Goal: Entertainment & Leisure: Browse casually

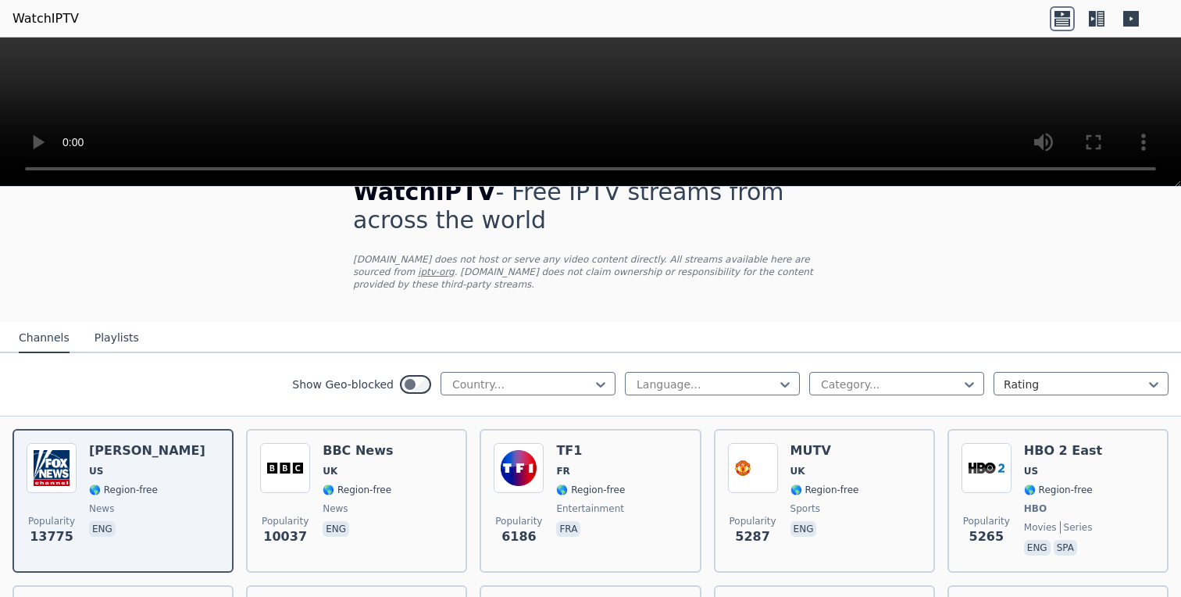
scroll to position [38, 0]
click at [905, 376] on div at bounding box center [891, 383] width 142 height 16
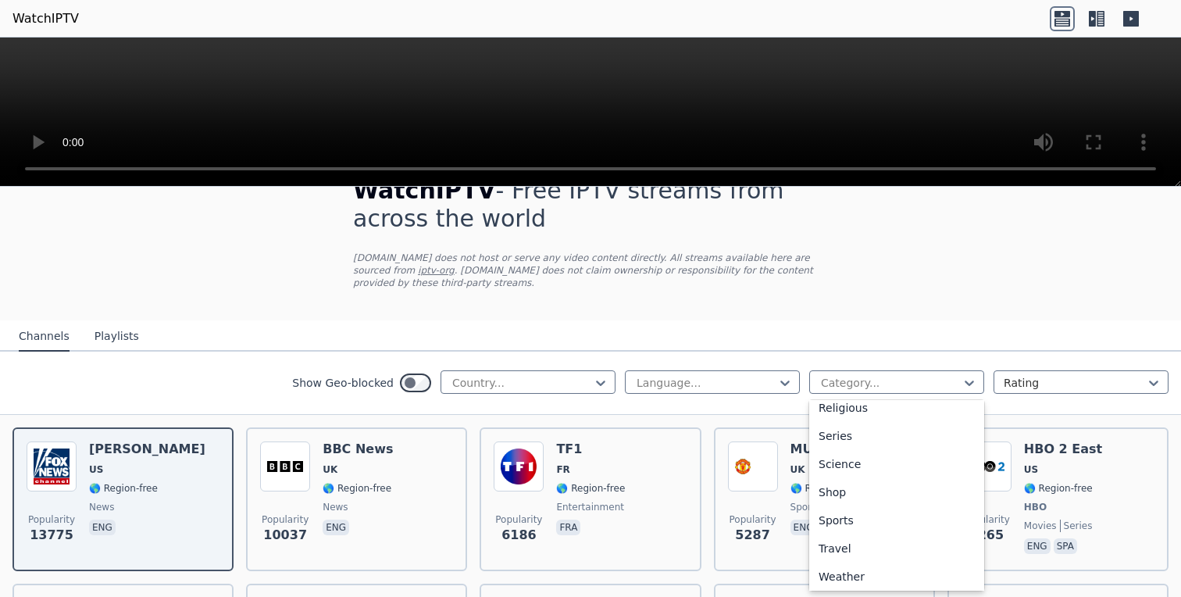
scroll to position [575, 0]
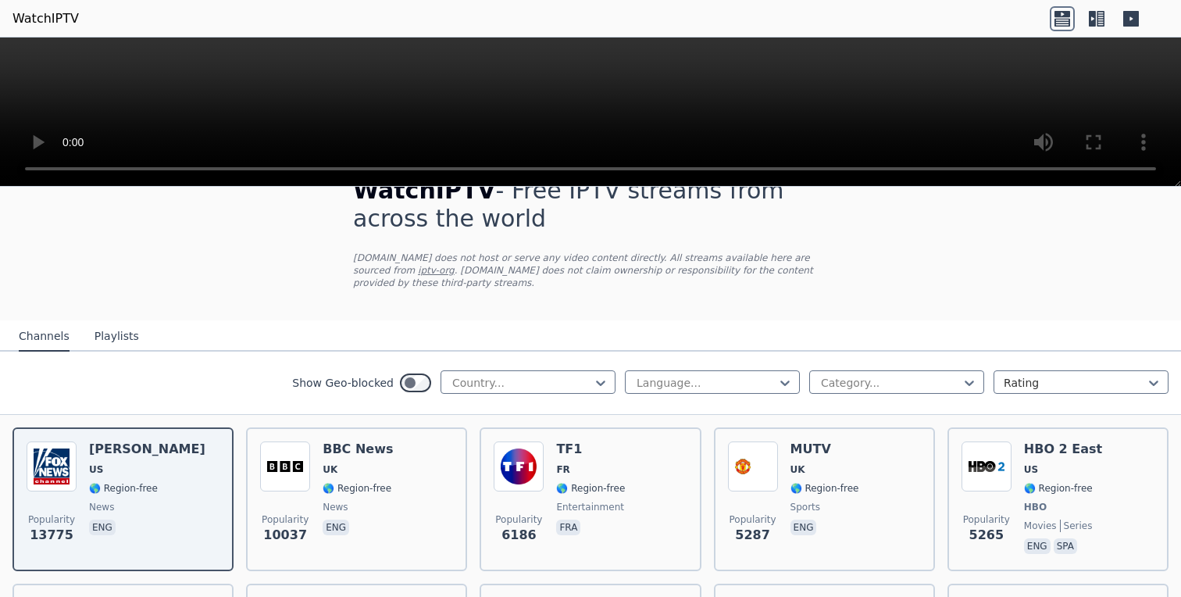
click at [1052, 366] on div "Show Geo-blocked Country... Language... Category... Rating" at bounding box center [590, 383] width 1181 height 63
click at [1043, 378] on div at bounding box center [1075, 383] width 142 height 16
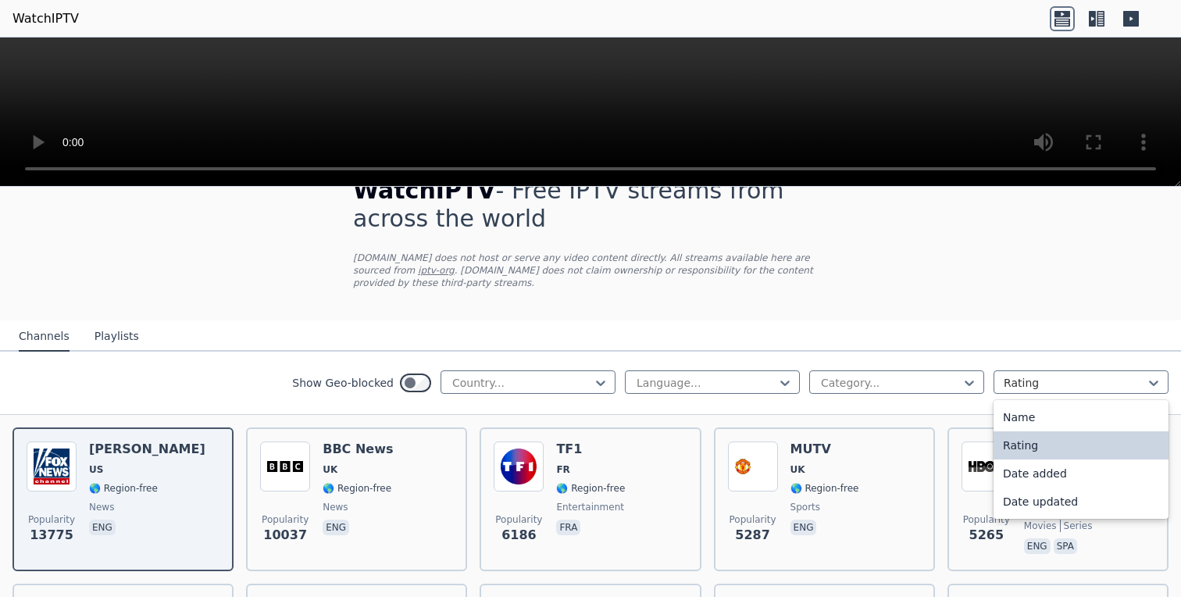
click at [998, 328] on nav "Channels Playlists" at bounding box center [590, 335] width 1181 height 31
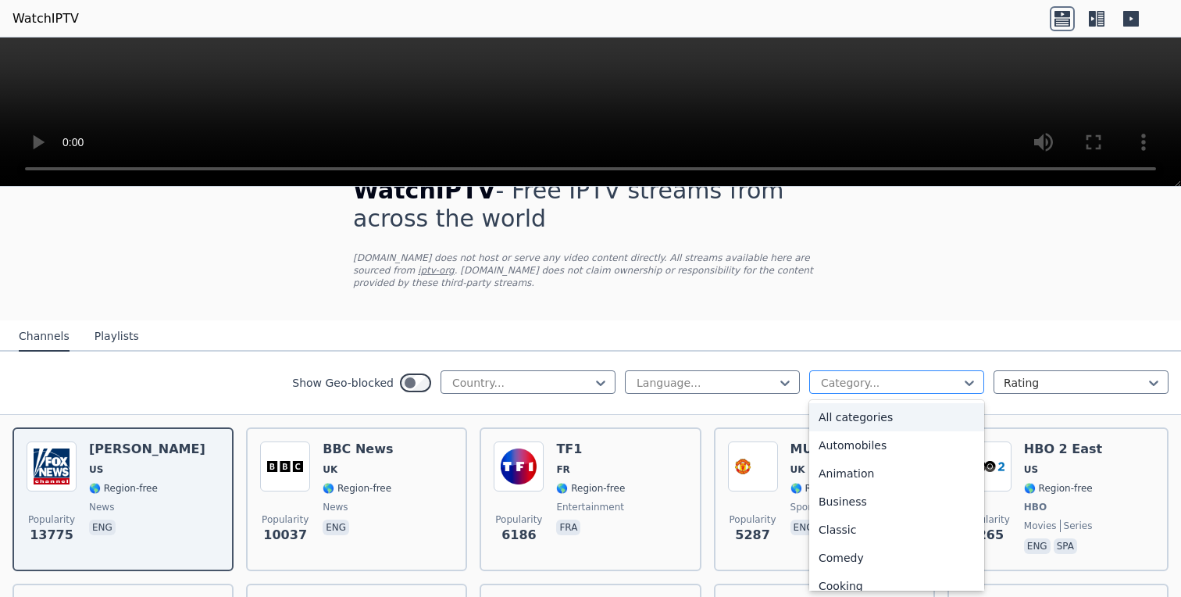
click at [934, 380] on div at bounding box center [891, 383] width 142 height 16
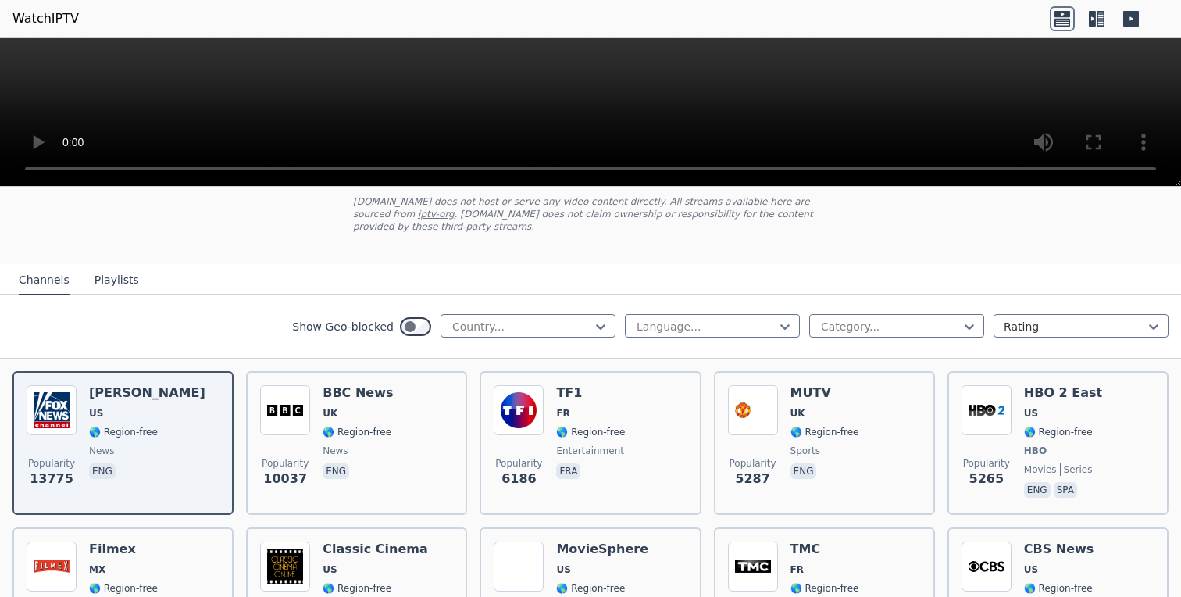
scroll to position [106, 0]
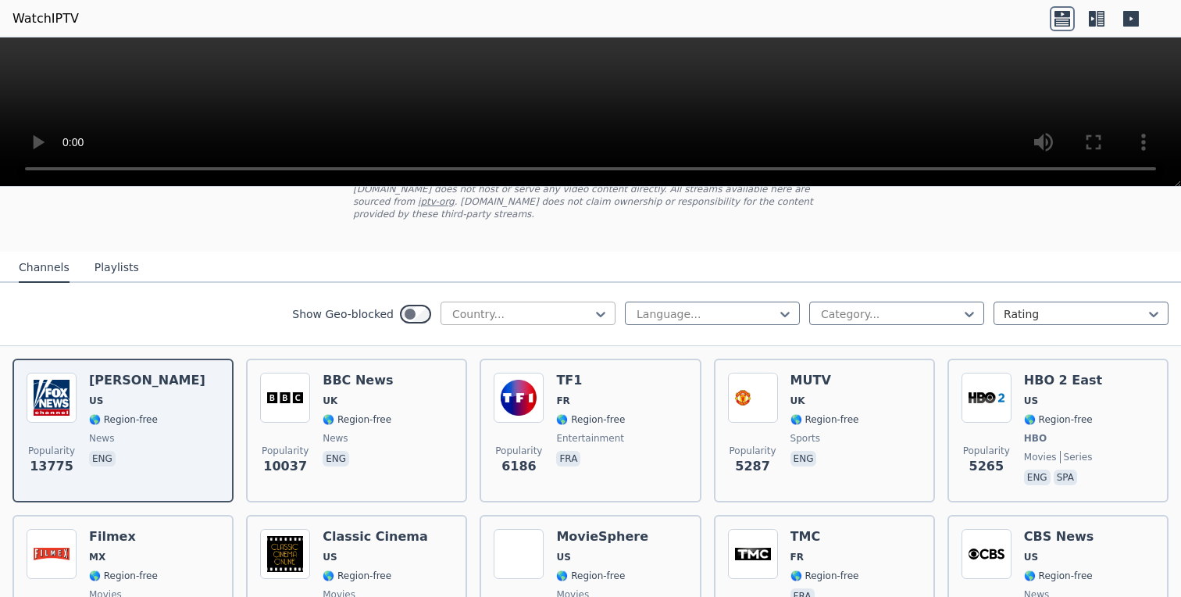
click at [564, 302] on div "Country..." at bounding box center [528, 313] width 175 height 23
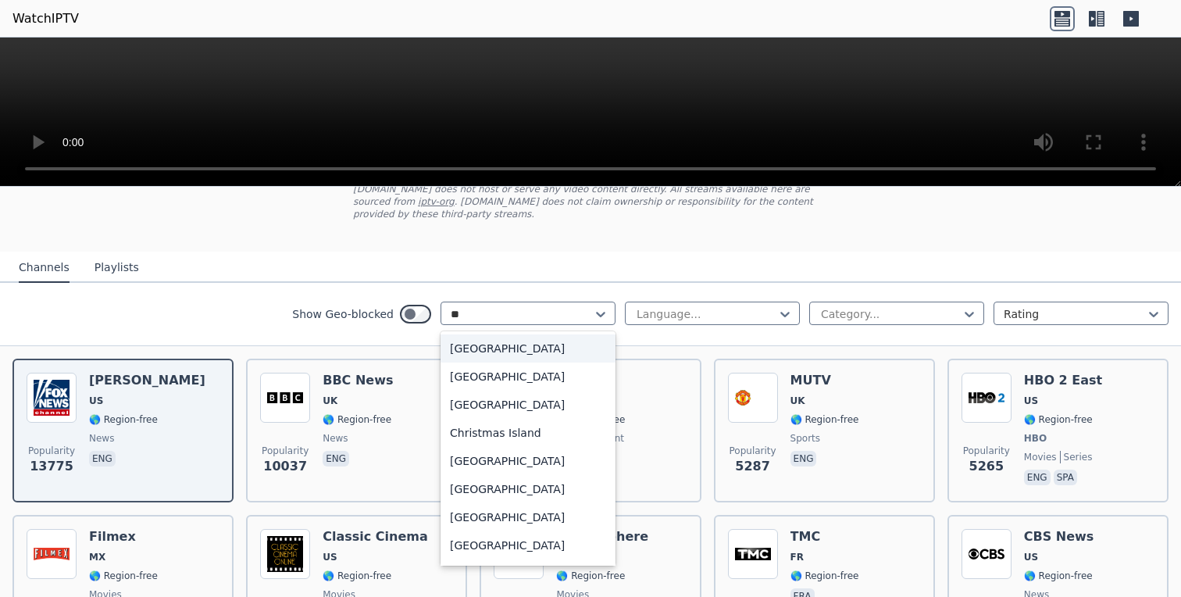
type input "***"
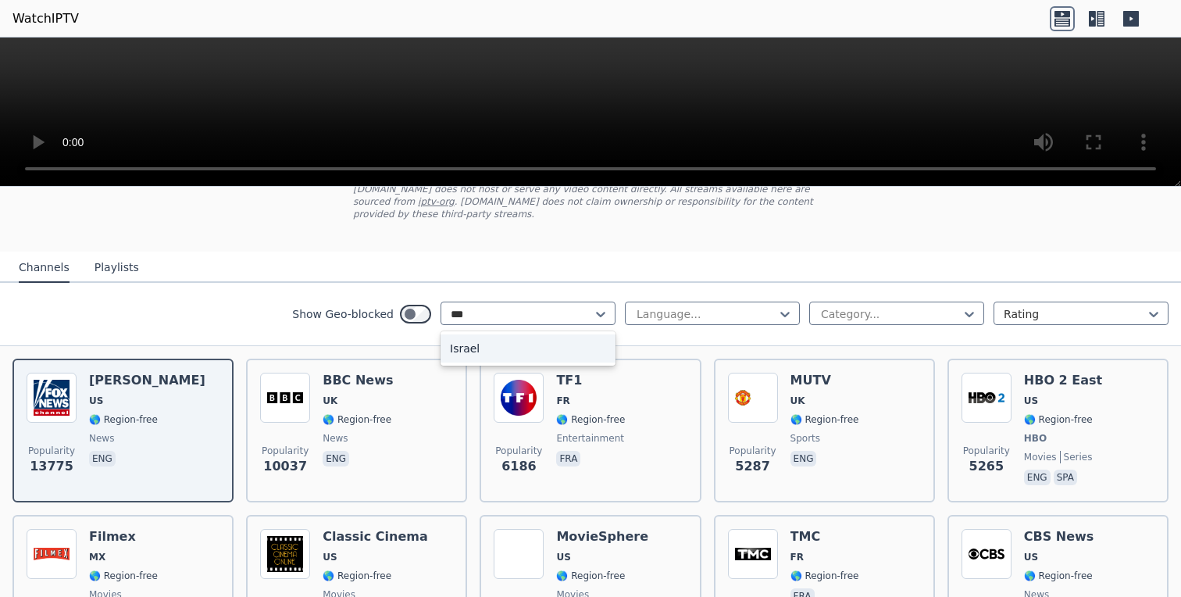
click at [504, 352] on div "Israel" at bounding box center [528, 348] width 175 height 28
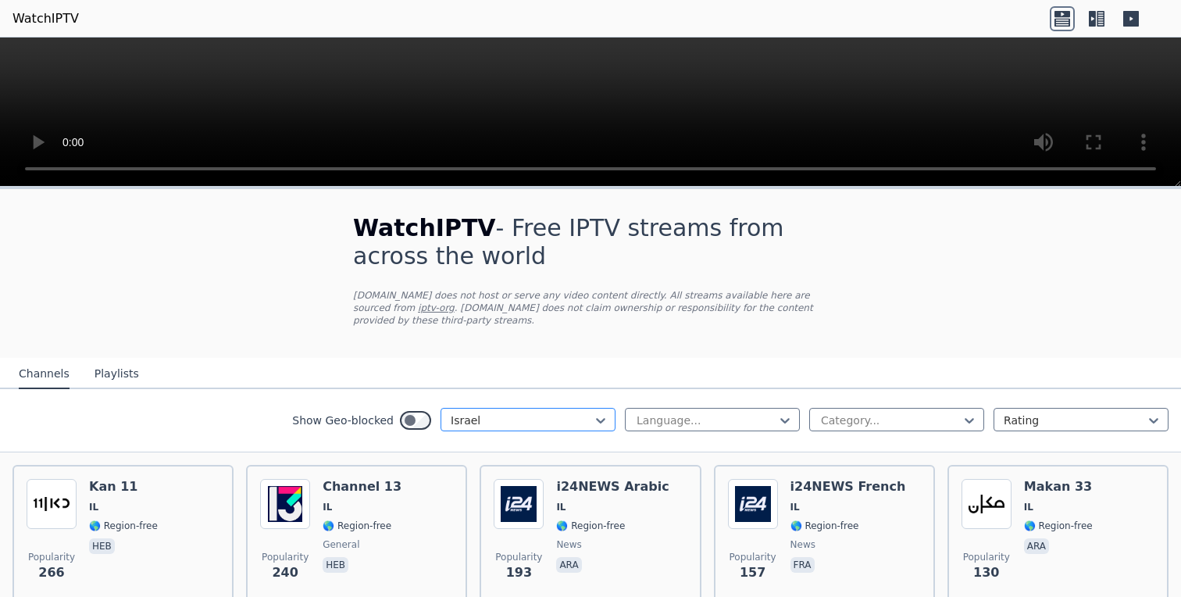
click at [571, 417] on div at bounding box center [522, 421] width 142 height 16
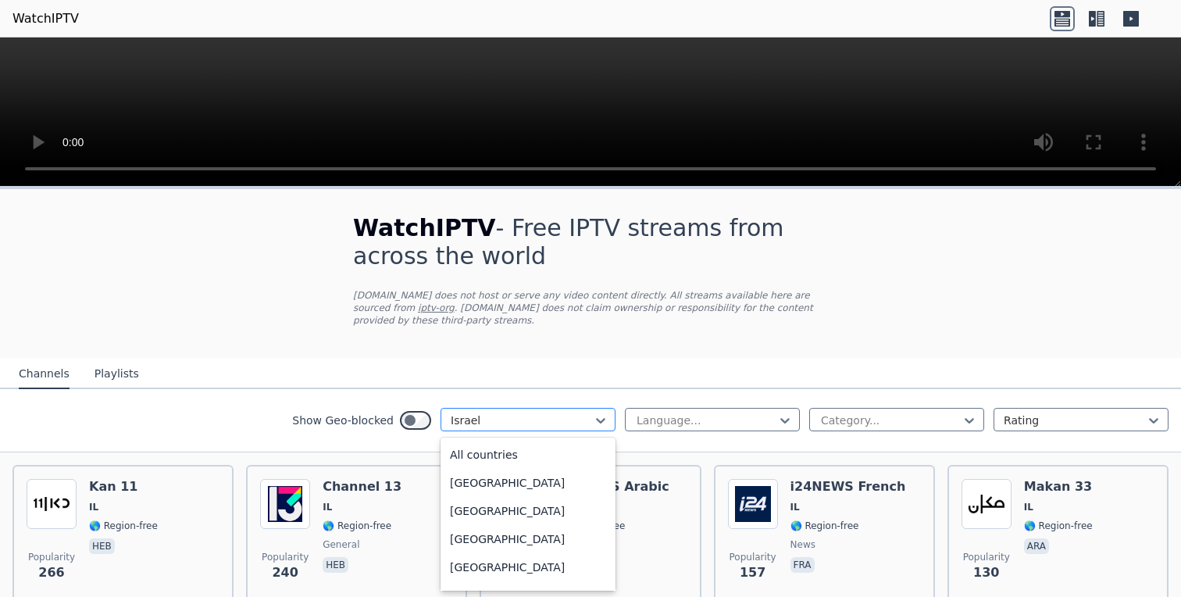
scroll to position [2381, 0]
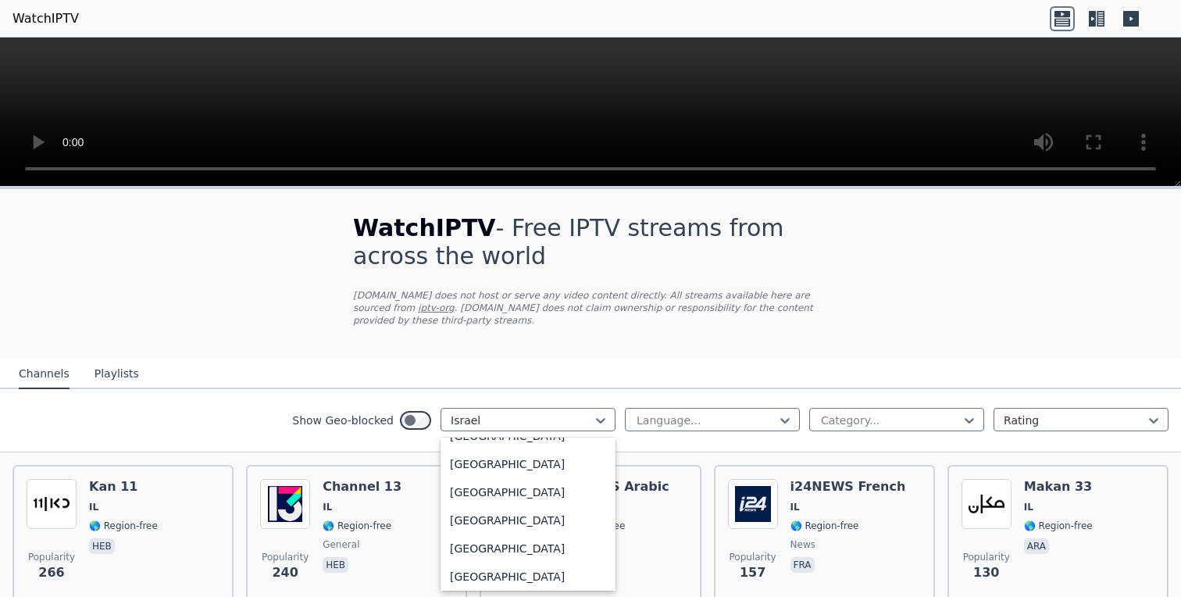
click at [123, 363] on button "Playlists" at bounding box center [117, 374] width 45 height 30
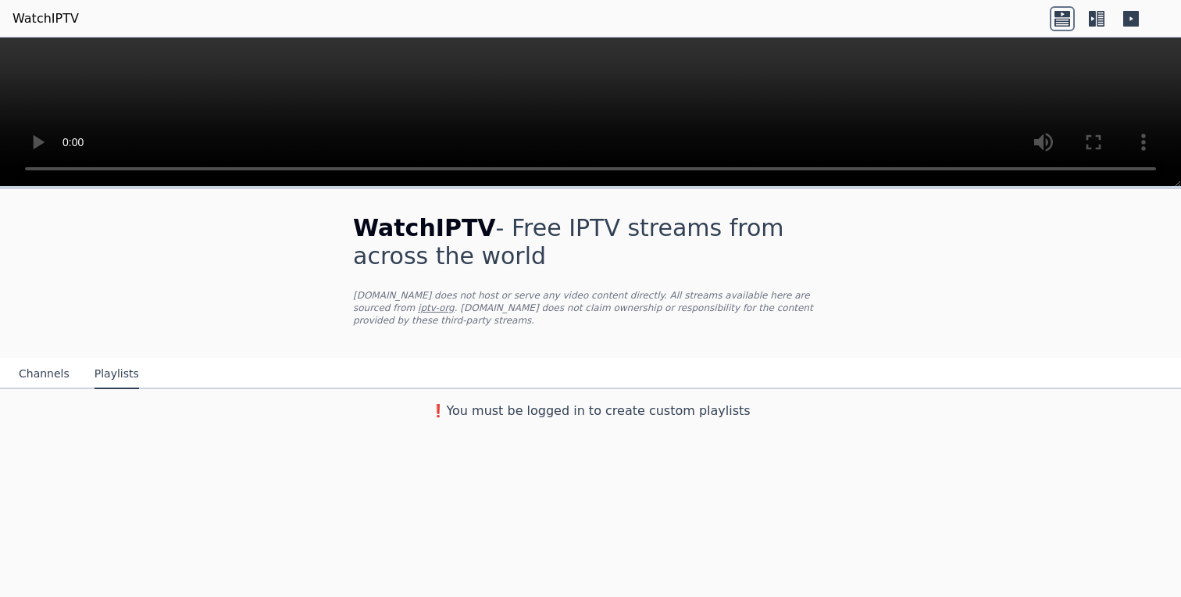
click at [1070, 5] on header "WatchIPTV" at bounding box center [590, 19] width 1181 height 38
click at [1069, 9] on icon at bounding box center [1062, 18] width 25 height 25
click at [1110, 18] on div at bounding box center [1097, 18] width 94 height 25
click at [1084, 18] on icon at bounding box center [1096, 18] width 25 height 25
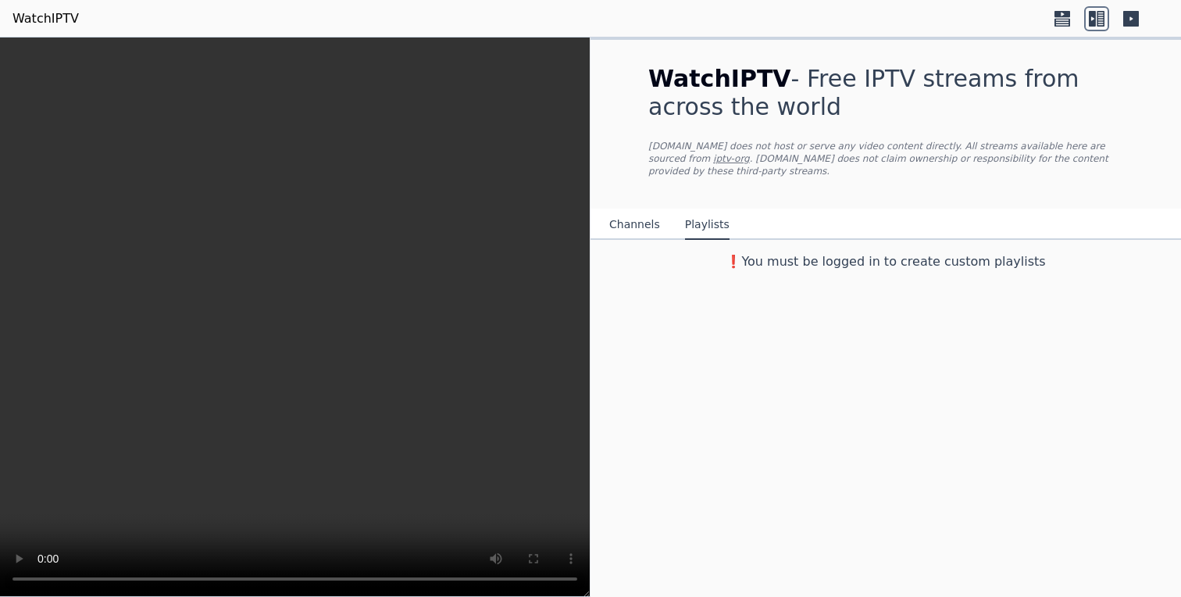
click at [626, 221] on button "Channels" at bounding box center [634, 225] width 51 height 30
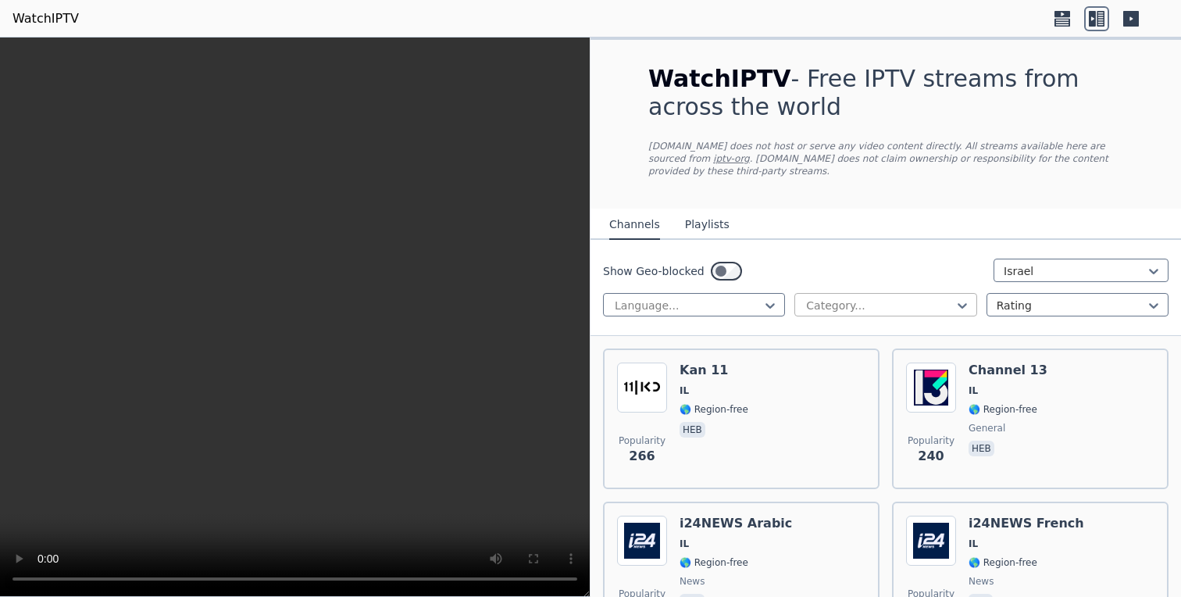
click at [846, 306] on div at bounding box center [879, 306] width 149 height 16
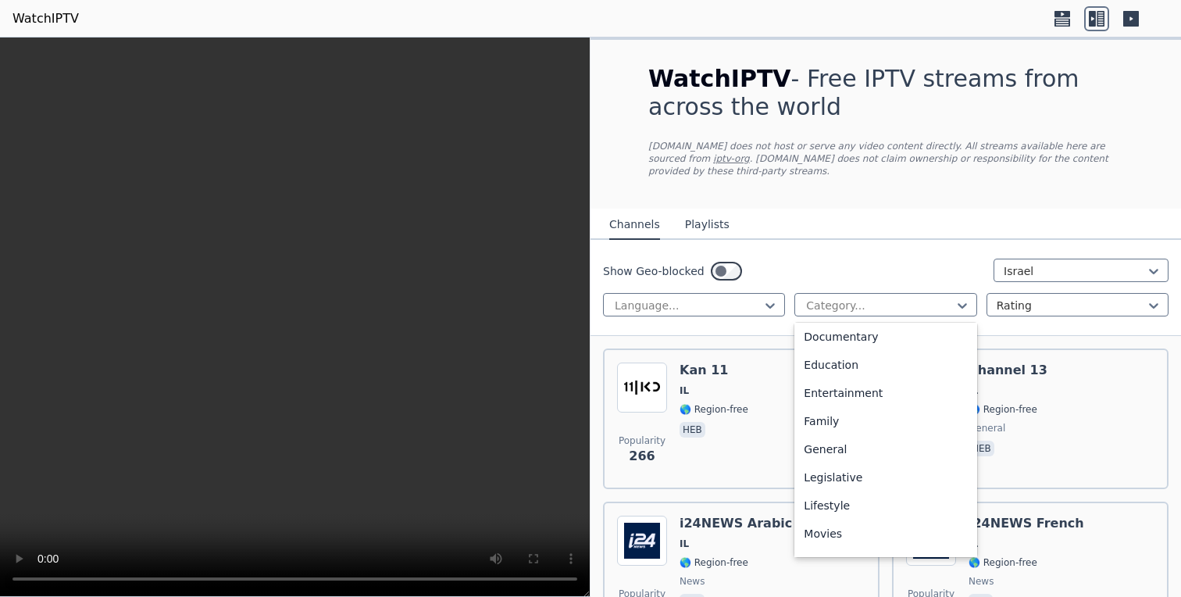
scroll to position [230, 0]
click at [896, 377] on div "Entertainment" at bounding box center [886, 391] width 182 height 28
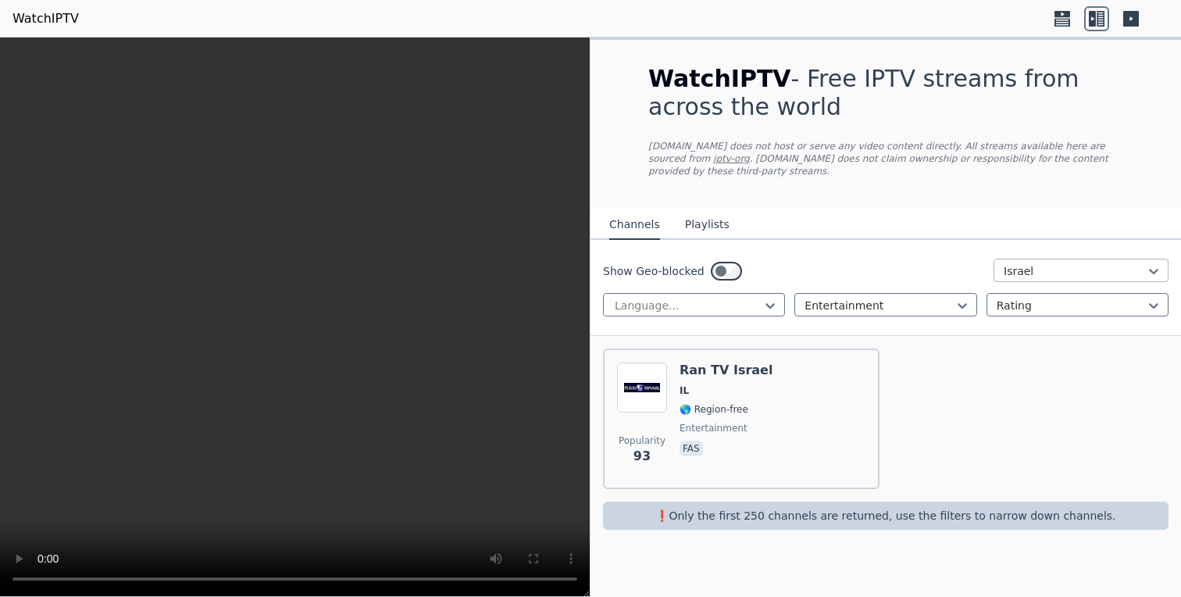
click at [1027, 268] on div at bounding box center [1075, 271] width 142 height 16
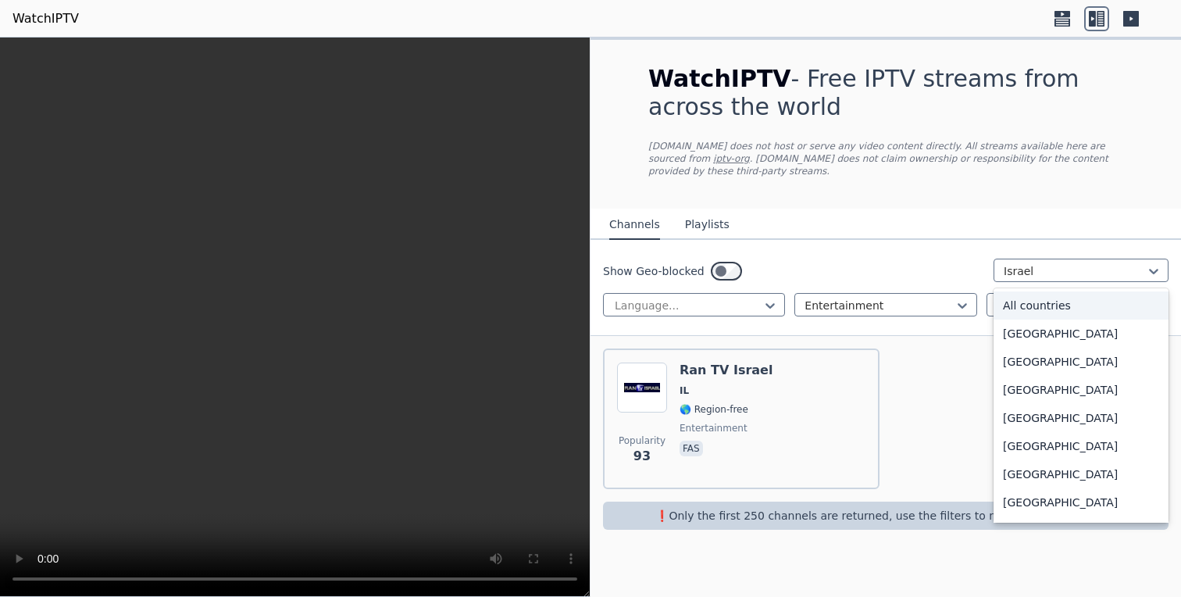
click at [1031, 312] on div "All countries" at bounding box center [1081, 305] width 175 height 28
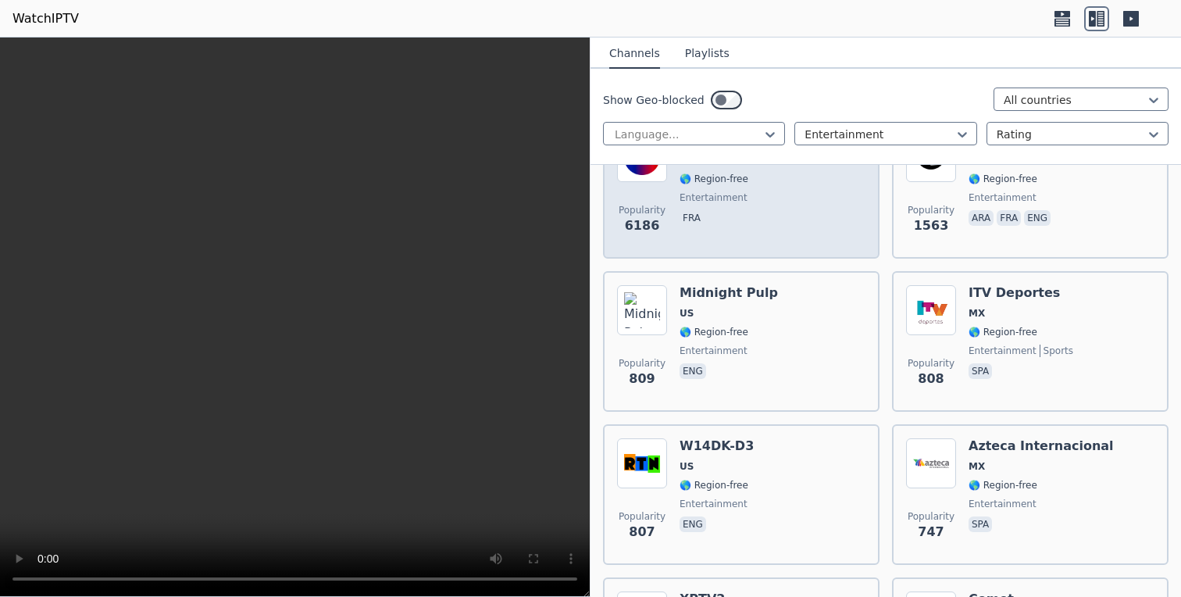
scroll to position [240, 0]
